Goal: Task Accomplishment & Management: Manage account settings

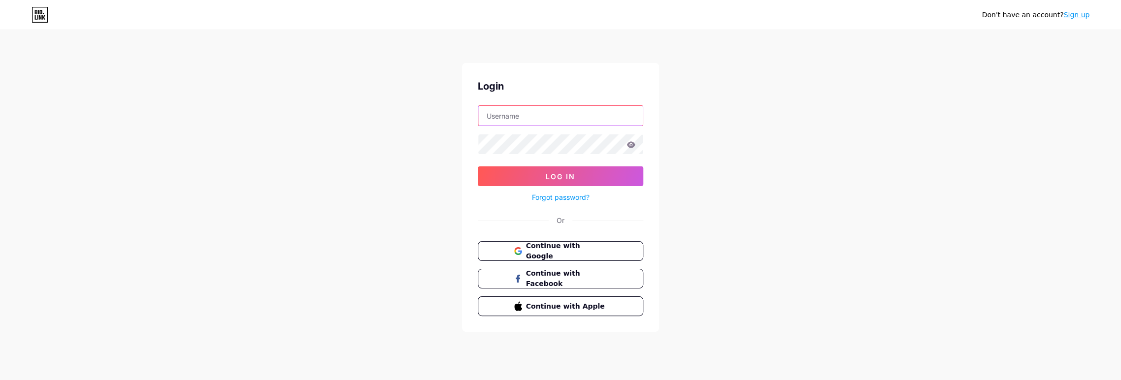
drag, startPoint x: 0, startPoint y: 0, endPoint x: 509, endPoint y: 121, distance: 523.0
click at [509, 121] on input "text" at bounding box center [560, 116] width 164 height 20
click at [412, 181] on div "Don't have an account? Sign up Login Log In Forgot password? Or Continue with G…" at bounding box center [560, 181] width 1121 height 363
click at [560, 249] on span "Continue with Google" at bounding box center [566, 251] width 82 height 21
